Goal: Transaction & Acquisition: Download file/media

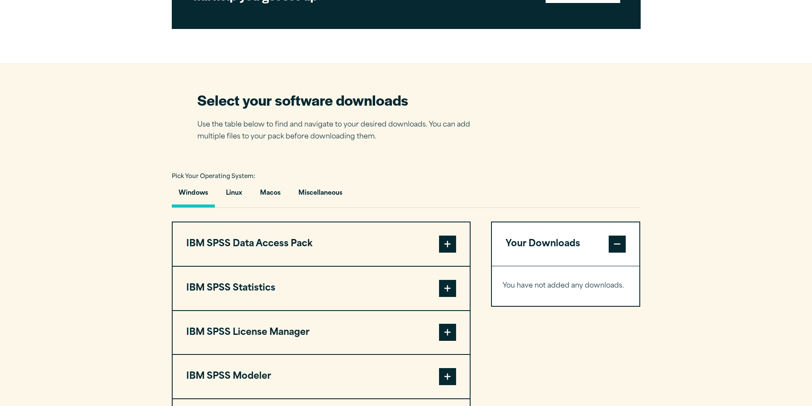
scroll to position [512, 0]
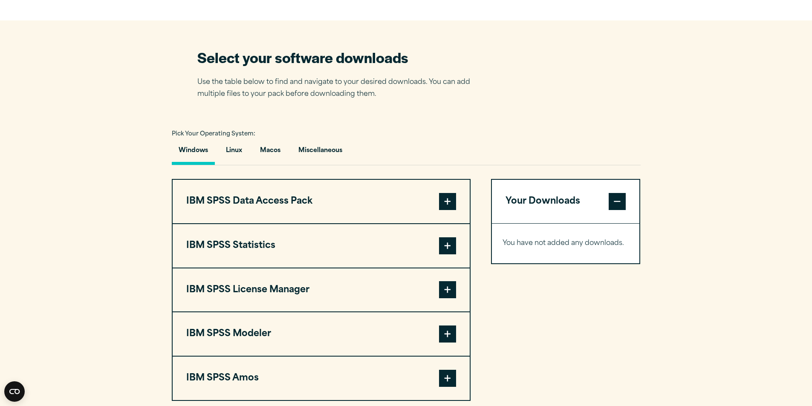
click at [446, 241] on span at bounding box center [447, 245] width 17 height 17
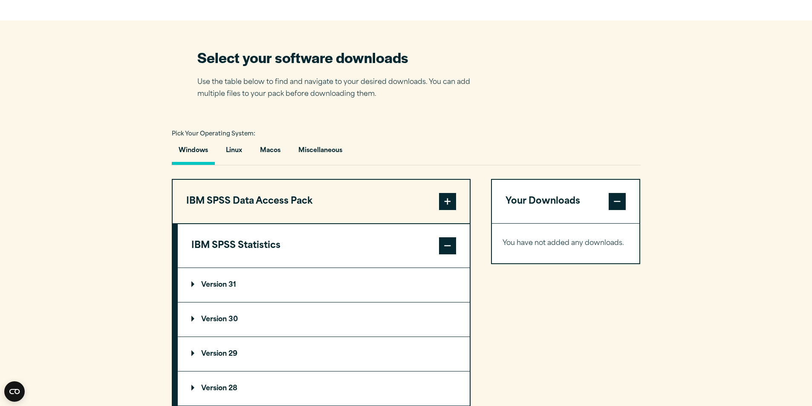
click at [208, 316] on p "Version 30" at bounding box center [214, 319] width 46 height 7
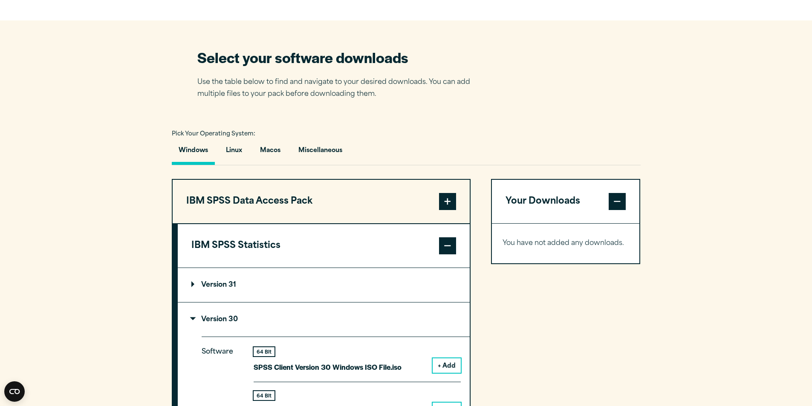
scroll to position [597, 0]
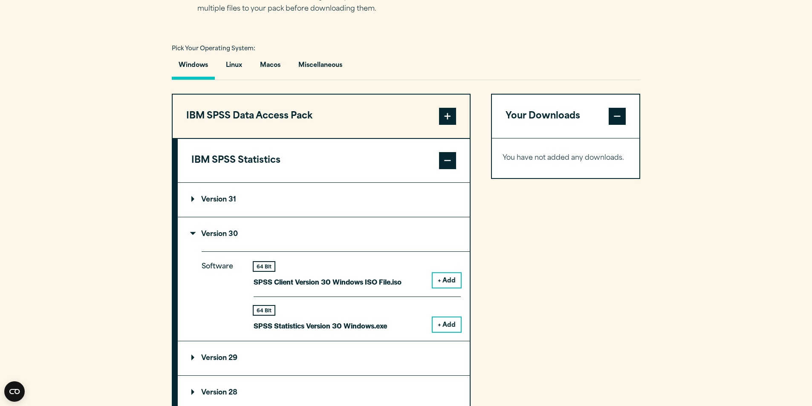
click at [446, 323] on button "+ Add" at bounding box center [447, 325] width 28 height 14
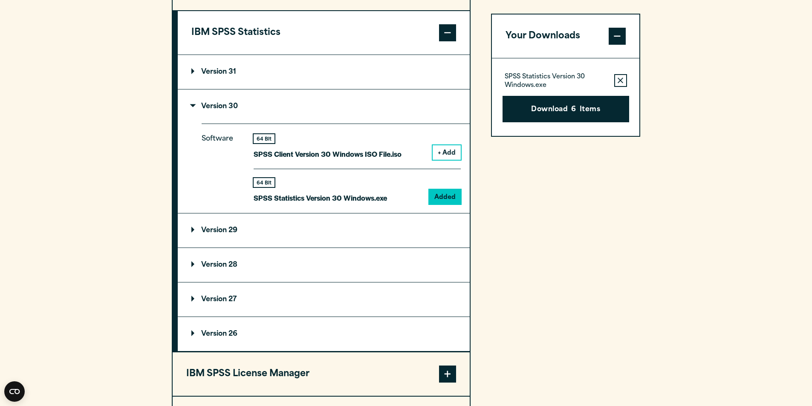
scroll to position [895, 0]
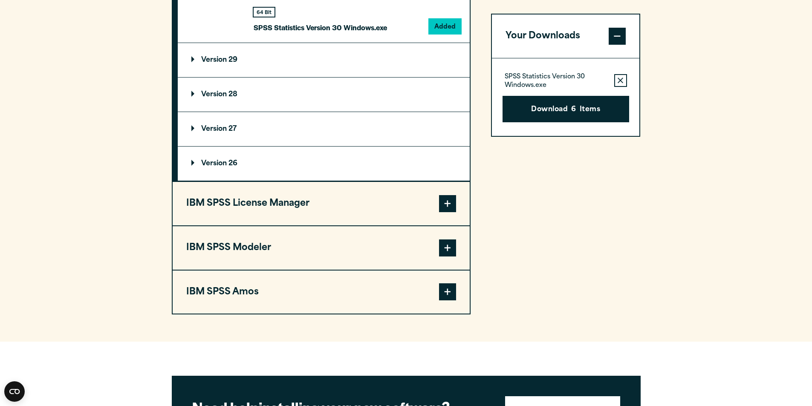
click at [449, 288] on span at bounding box center [447, 291] width 17 height 17
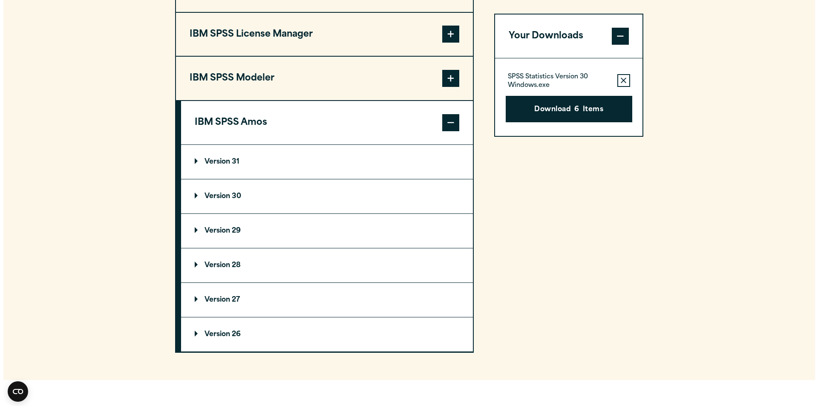
scroll to position [725, 0]
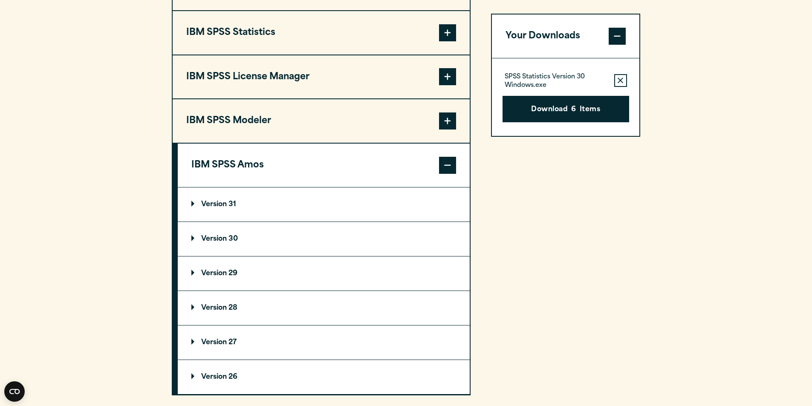
click at [320, 238] on summary "Version 30" at bounding box center [324, 239] width 292 height 34
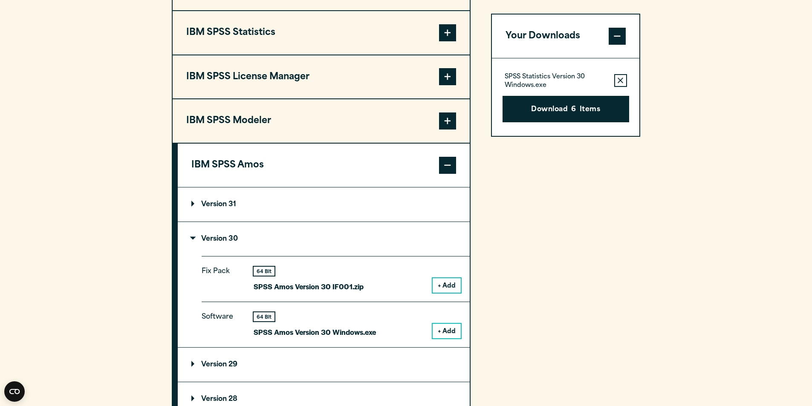
click at [450, 333] on button "+ Add" at bounding box center [447, 331] width 28 height 14
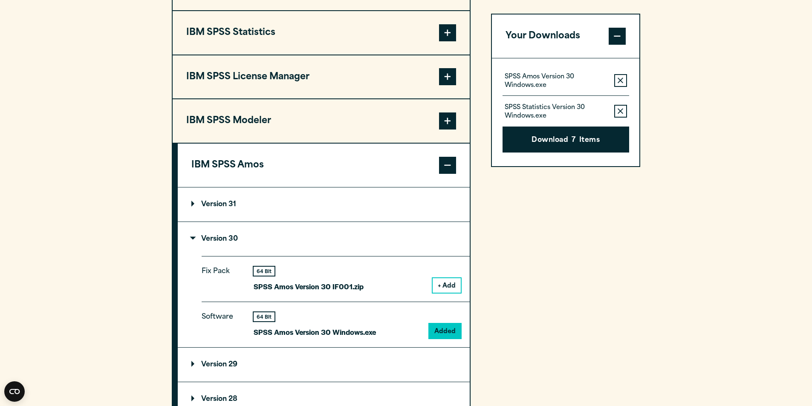
click at [450, 286] on button "+ Add" at bounding box center [447, 285] width 28 height 14
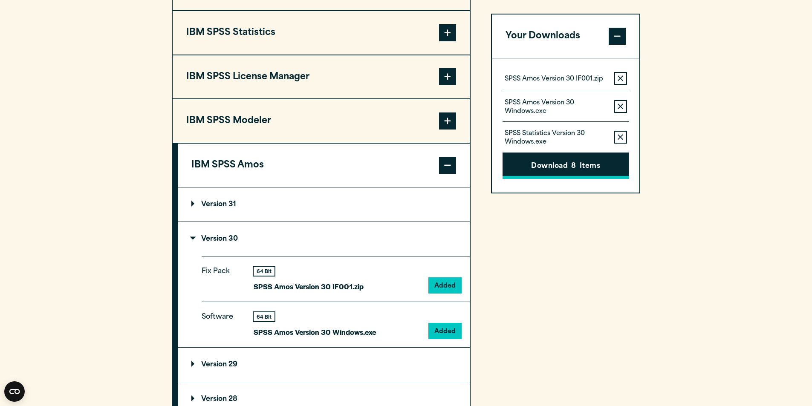
click at [579, 162] on button "Download 8 Items" at bounding box center [566, 166] width 127 height 26
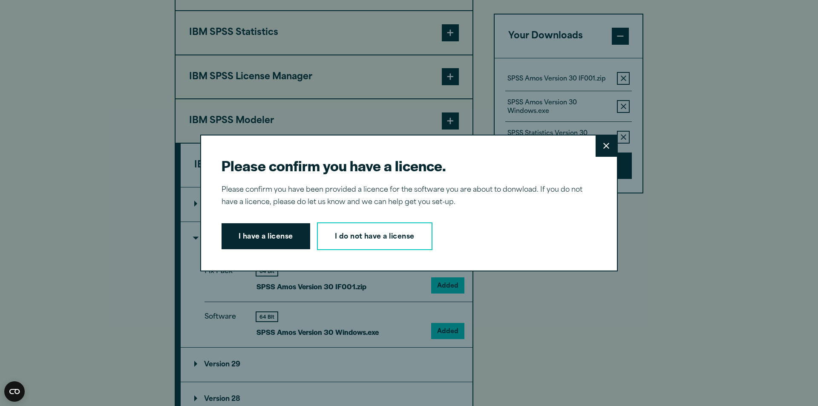
click at [275, 237] on button "I have a license" at bounding box center [266, 236] width 89 height 26
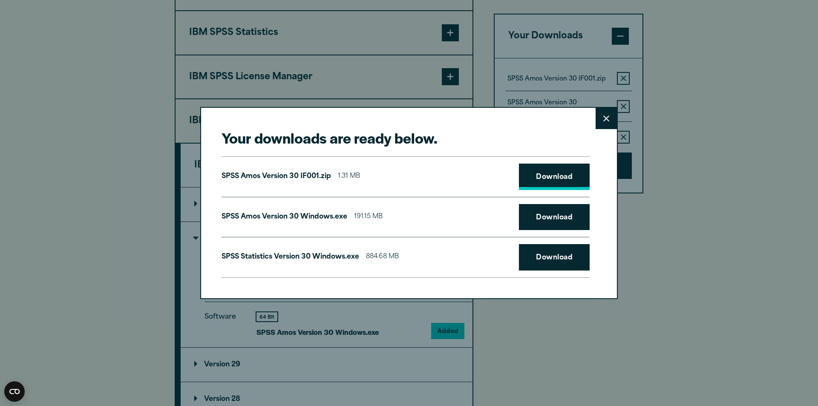
click at [548, 177] on link "Download" at bounding box center [554, 177] width 71 height 26
click at [553, 223] on link "Download" at bounding box center [554, 217] width 71 height 26
click at [555, 250] on link "Download" at bounding box center [554, 257] width 71 height 26
